Goal: Task Accomplishment & Management: Manage account settings

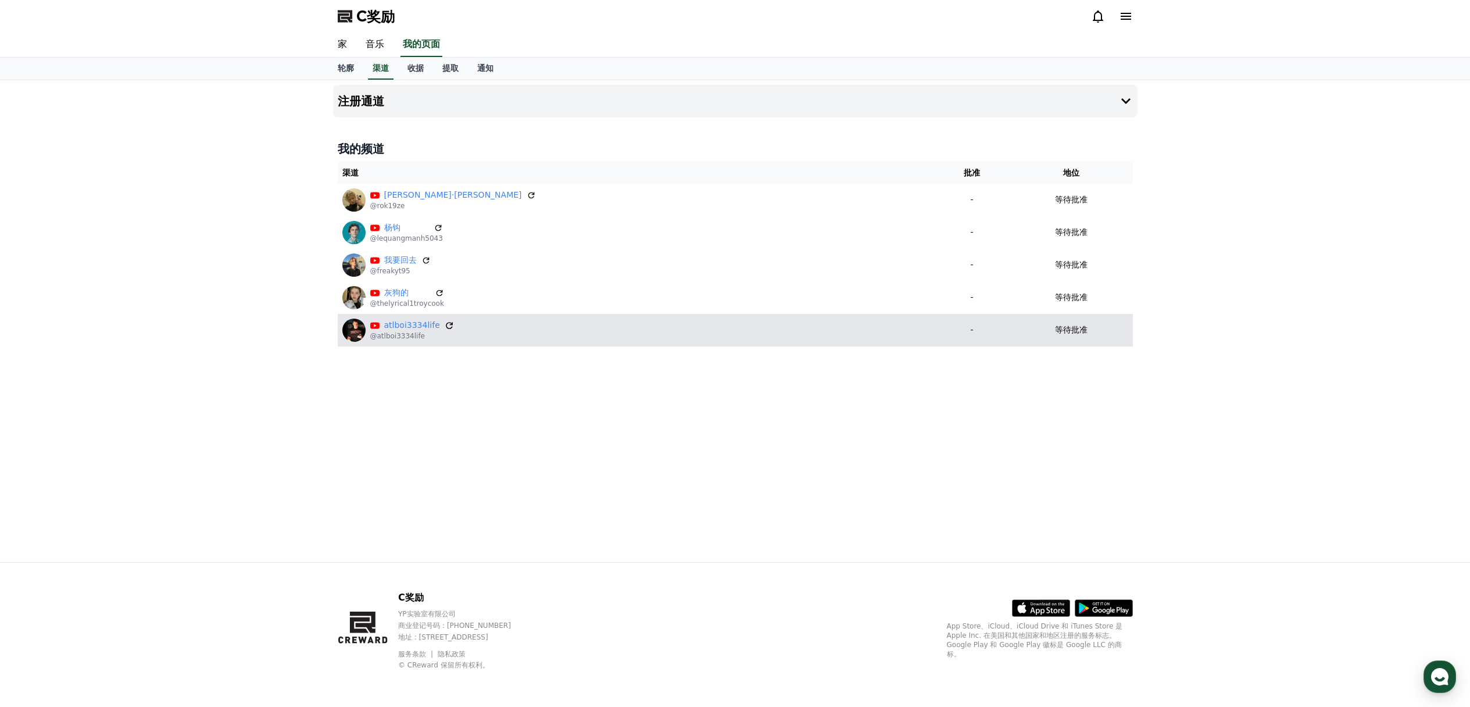
click at [444, 325] on icon at bounding box center [449, 325] width 10 height 10
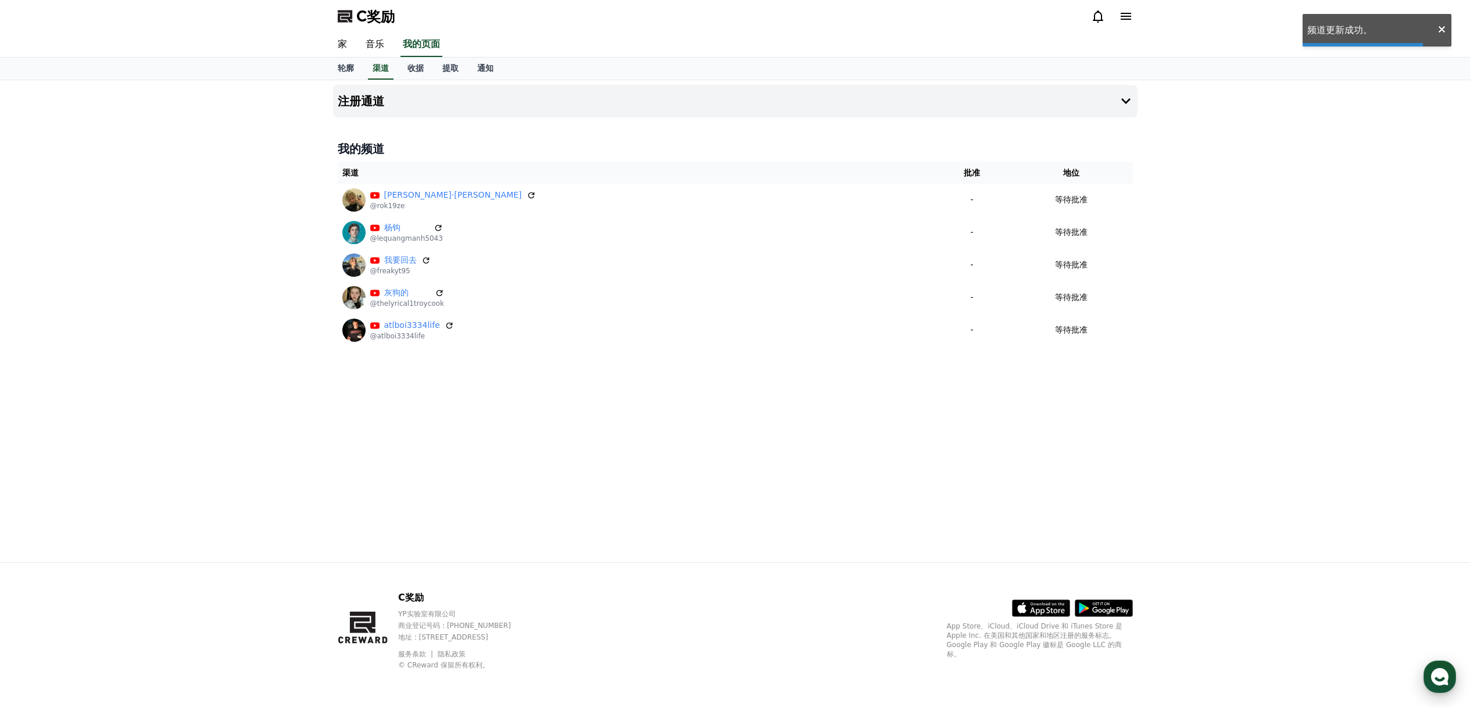
click at [1436, 674] on use "button" at bounding box center [1439, 676] width 17 height 17
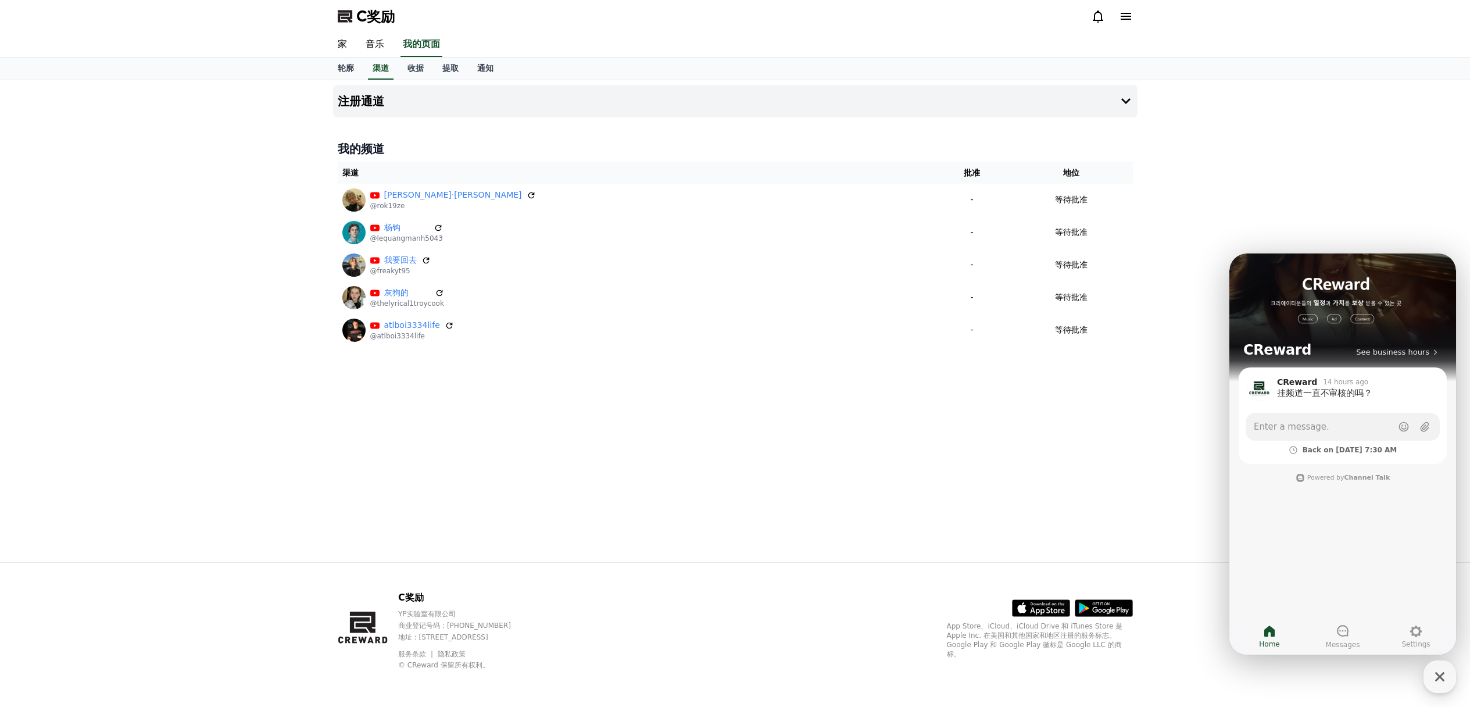
click at [1059, 432] on div "注册通道 我的频道 渠道 批准 地位 布莱克·赫尔 @rok19ze - 等待批准 杨钩 @lequangmanh5043 - 等待批准 我要回去 @frea…" at bounding box center [735, 321] width 814 height 482
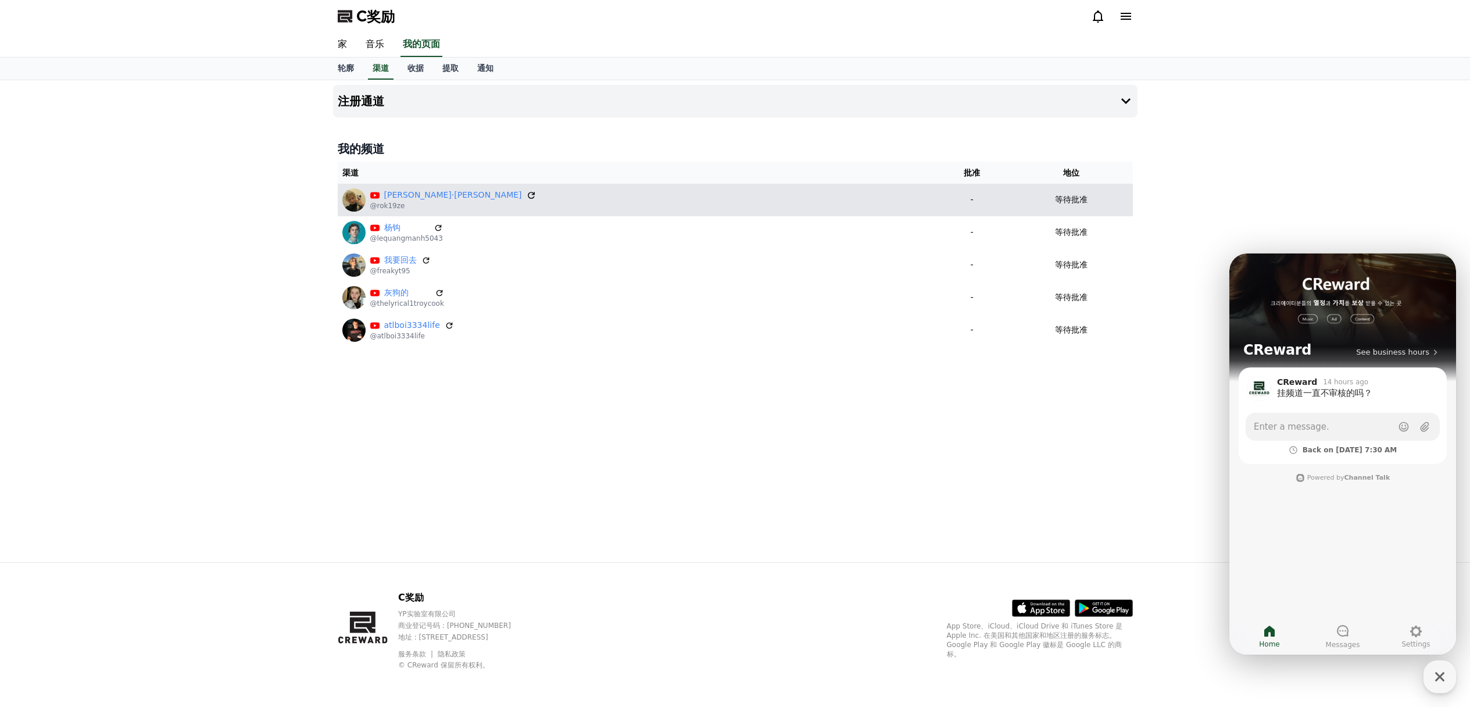
click at [526, 194] on icon at bounding box center [531, 195] width 10 height 10
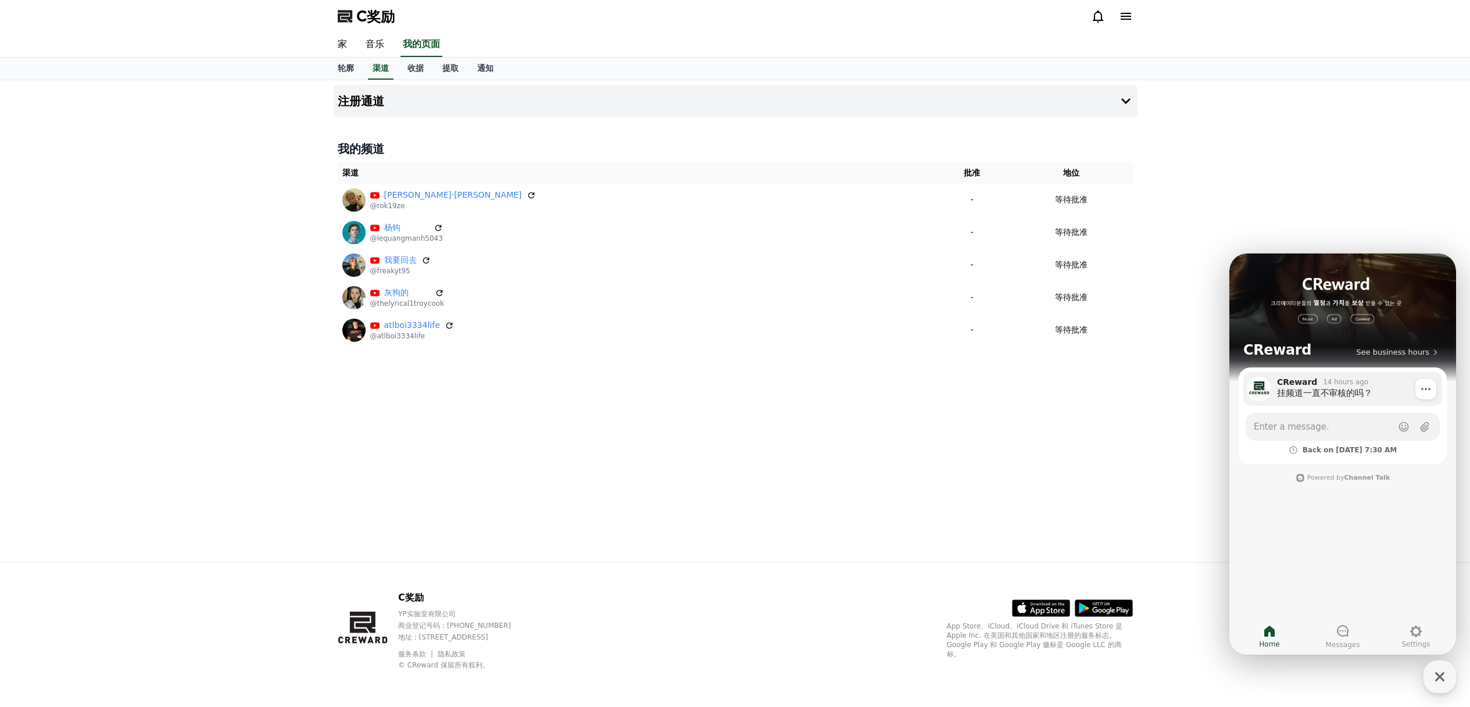
click at [1358, 385] on div "14 hours ago" at bounding box center [1345, 381] width 45 height 9
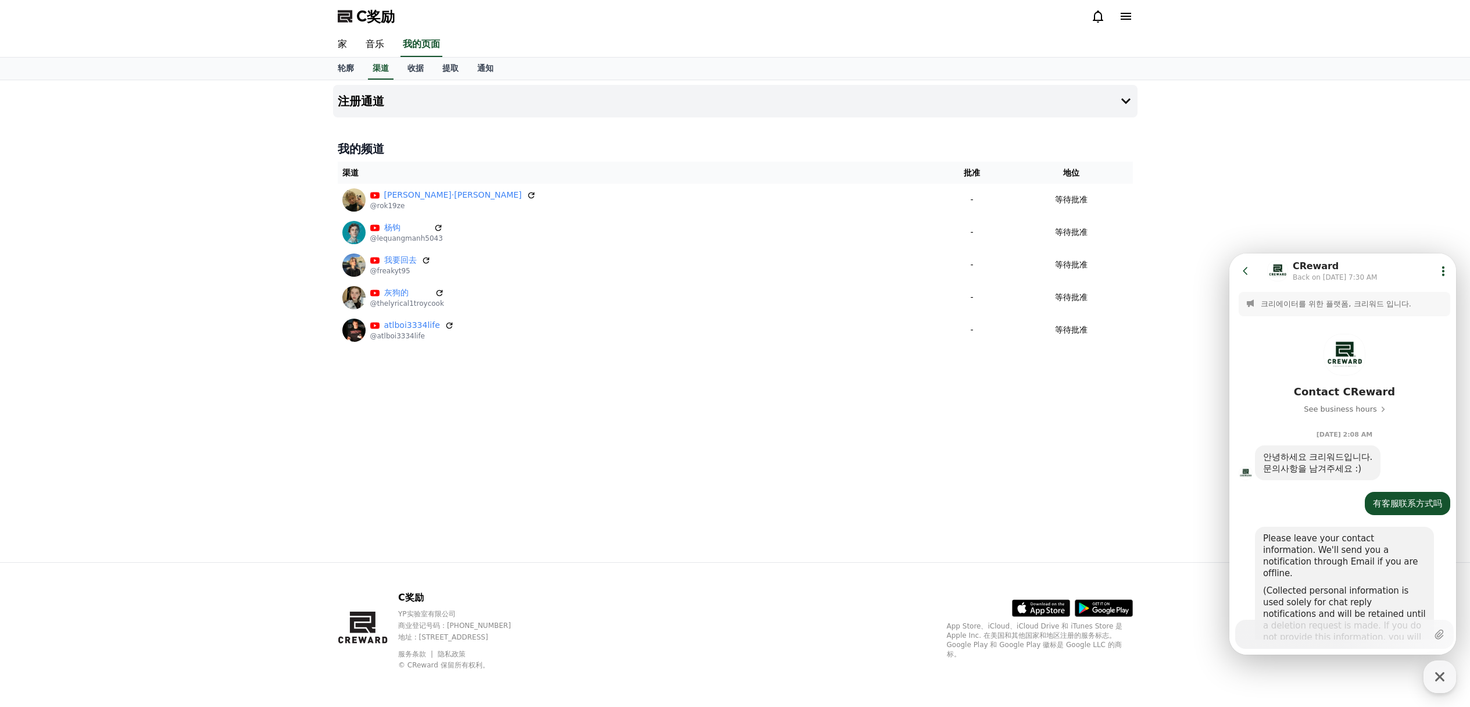
scroll to position [355, 0]
